Goal: Transaction & Acquisition: Purchase product/service

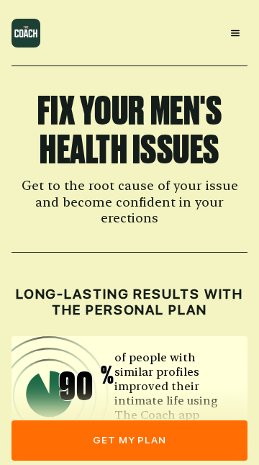
click at [171, 448] on button "get my plan" at bounding box center [130, 440] width 236 height 40
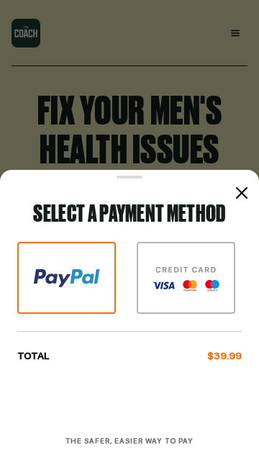
click at [248, 192] on div at bounding box center [241, 192] width 17 height 17
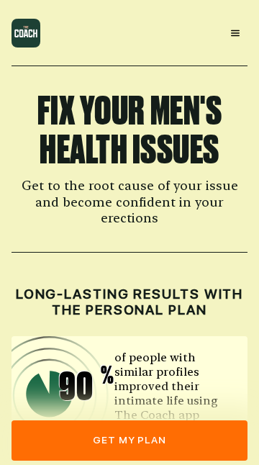
click at [173, 449] on button "get my plan" at bounding box center [130, 440] width 236 height 40
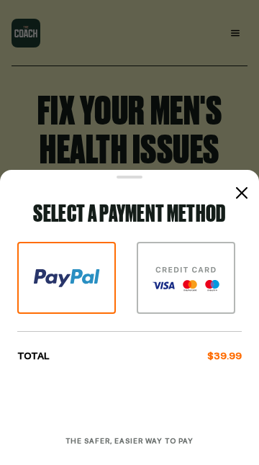
click at [191, 276] on img at bounding box center [186, 278] width 99 height 72
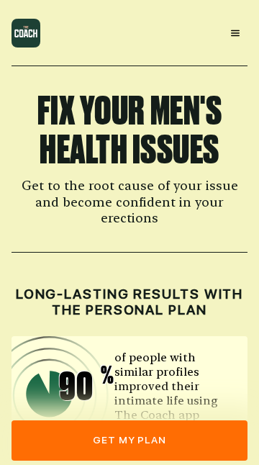
click at [156, 442] on button "get my plan" at bounding box center [130, 440] width 236 height 40
